Goal: Task Accomplishment & Management: Use online tool/utility

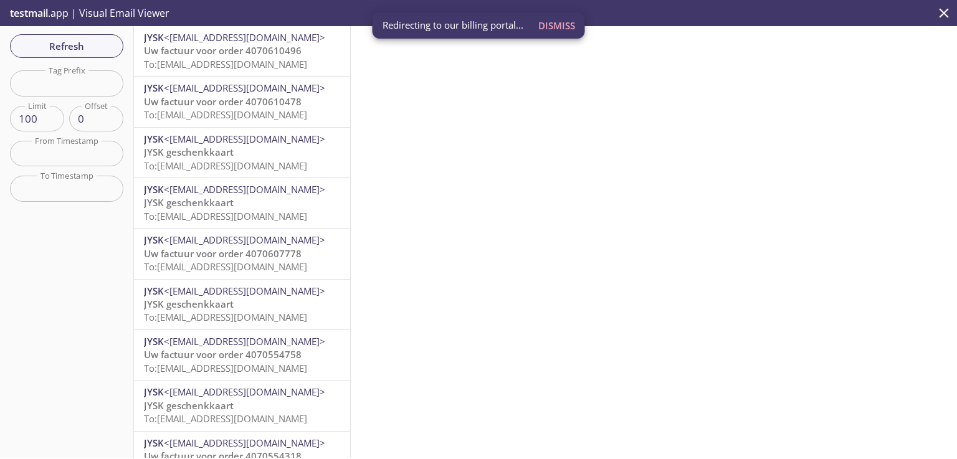
scroll to position [54, 0]
click at [60, 83] on input "text" at bounding box center [66, 83] width 113 height 26
paste input "q8flkb"
click at [89, 43] on span "Refresh" at bounding box center [66, 46] width 93 height 16
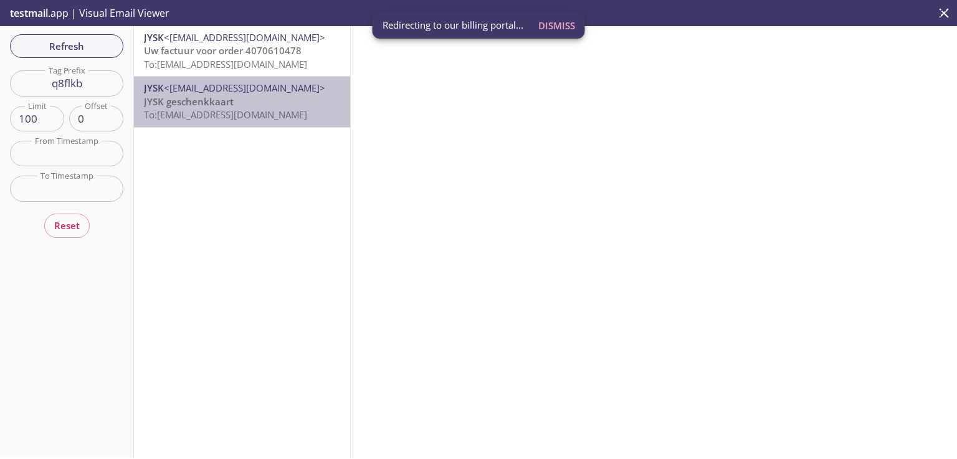
click at [289, 100] on p "JYSK geschenkkaart To: [EMAIL_ADDRESS][DOMAIN_NAME]" at bounding box center [242, 108] width 196 height 27
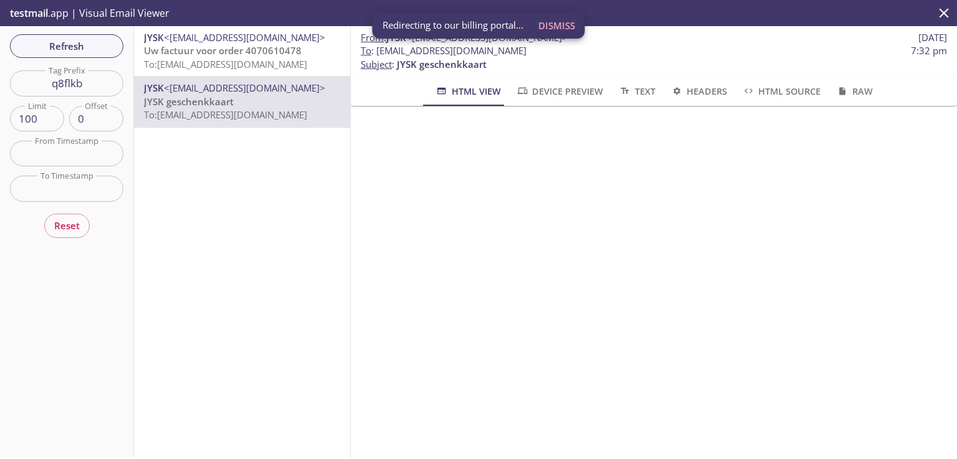
scroll to position [199, 0]
click at [910, 399] on icon "delete" at bounding box center [914, 404] width 9 height 11
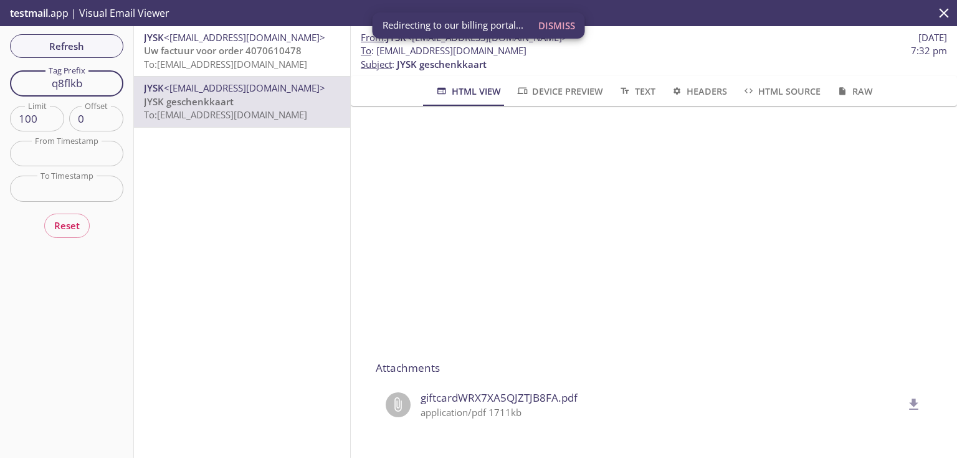
drag, startPoint x: 91, startPoint y: 83, endPoint x: 18, endPoint y: 80, distance: 73.0
click at [18, 80] on input "q8flkb" at bounding box center [66, 83] width 113 height 26
paste input "k1dmux"
type input "k1dmux"
click at [84, 45] on span "Refresh" at bounding box center [66, 46] width 93 height 16
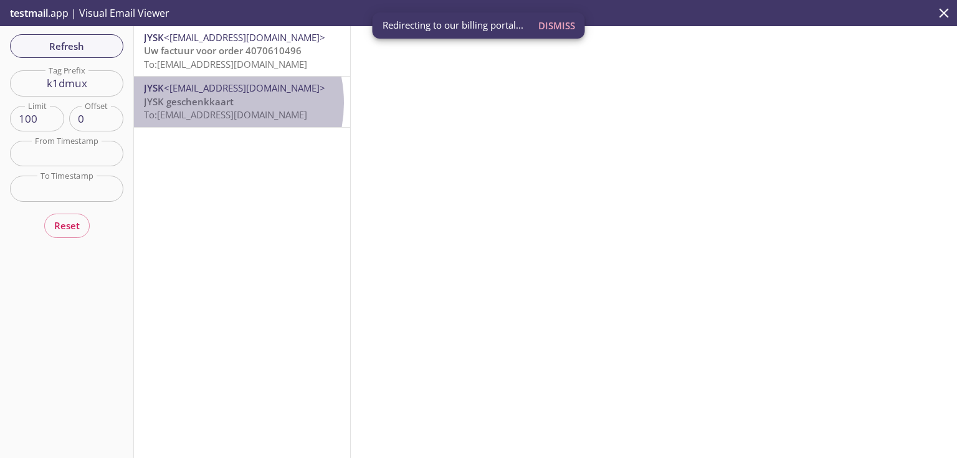
click at [212, 103] on span "JYSK geschenkkaart" at bounding box center [189, 101] width 90 height 12
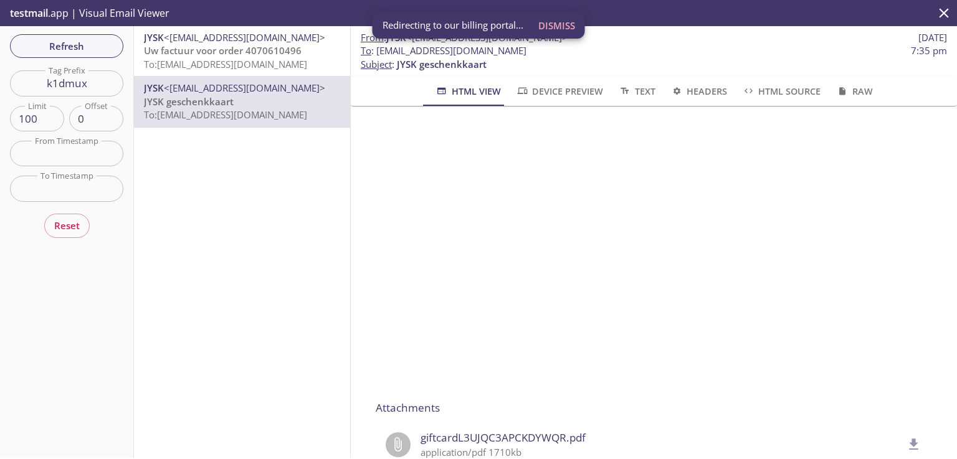
scroll to position [171, 0]
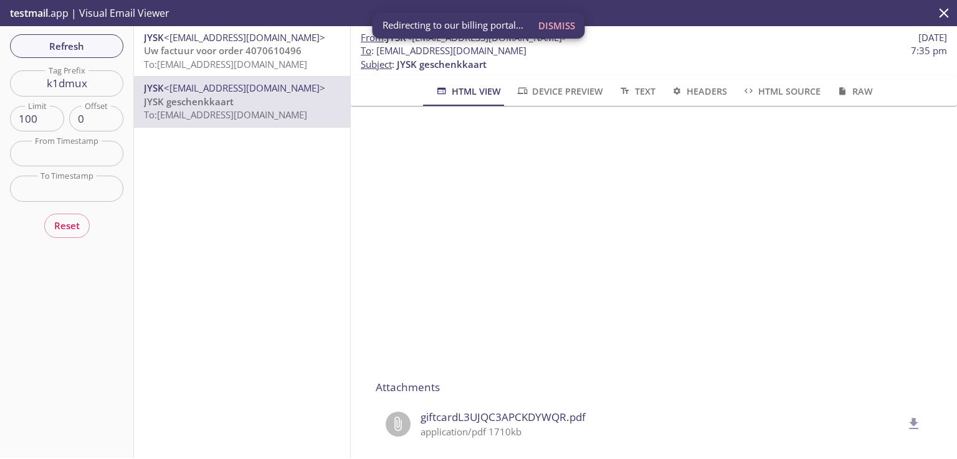
click at [906, 426] on icon "delete" at bounding box center [914, 424] width 16 height 16
